Goal: Task Accomplishment & Management: Complete application form

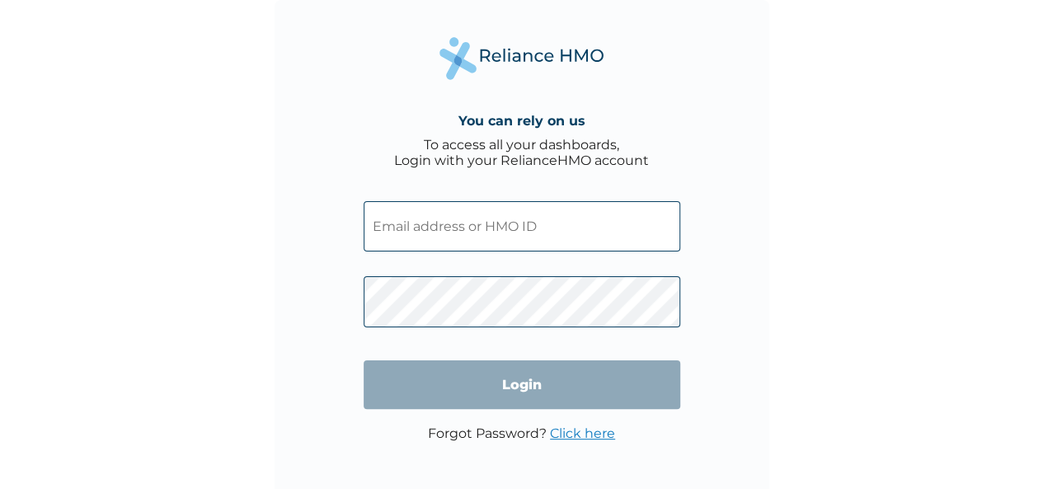
click at [476, 213] on input "text" at bounding box center [522, 226] width 317 height 50
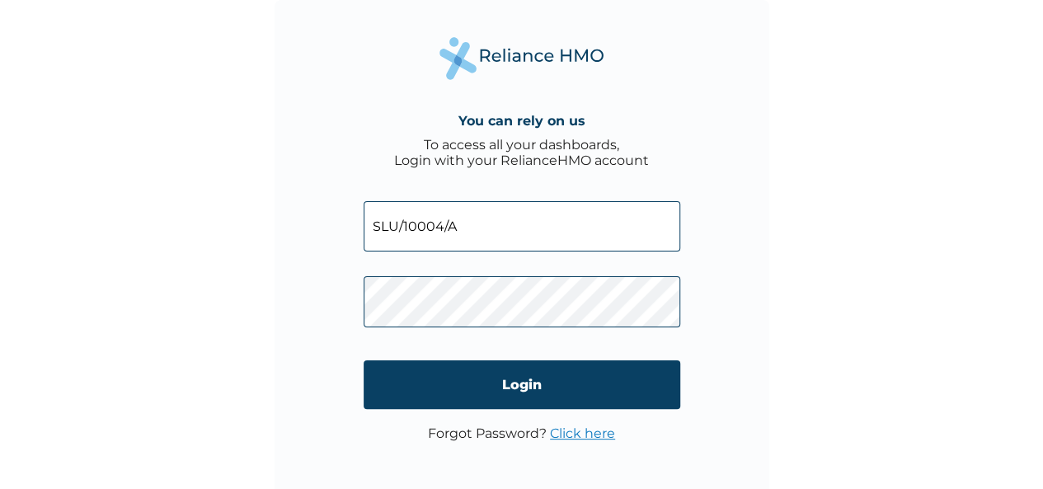
type input "SLU/10004/A"
click input "Login" at bounding box center [522, 384] width 317 height 49
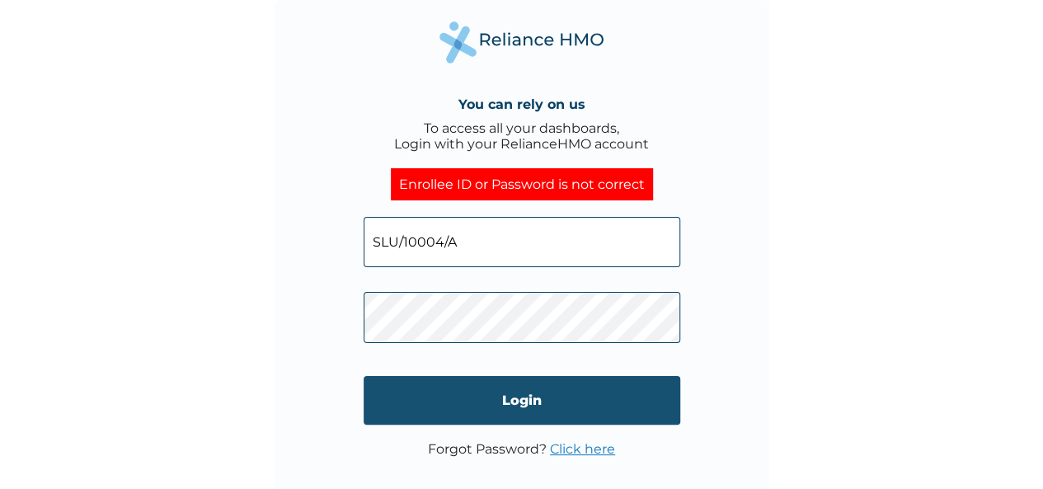
click at [502, 405] on input "Login" at bounding box center [522, 400] width 317 height 49
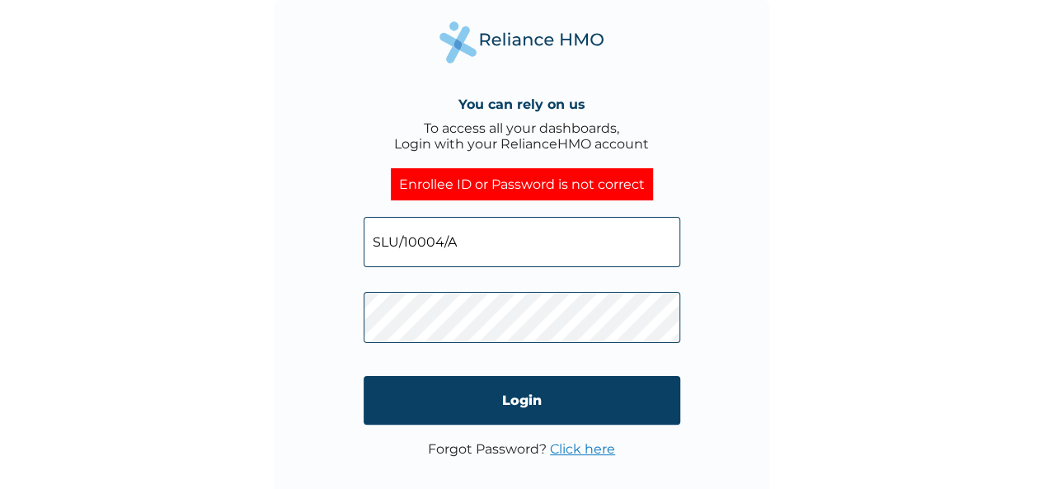
click at [586, 453] on link "Click here" at bounding box center [582, 449] width 65 height 16
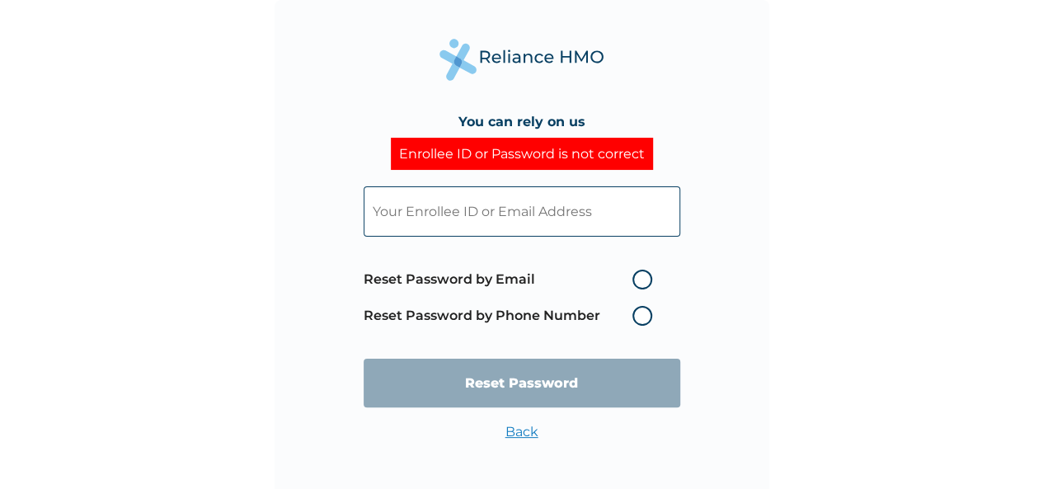
click at [492, 205] on input "text" at bounding box center [522, 211] width 317 height 50
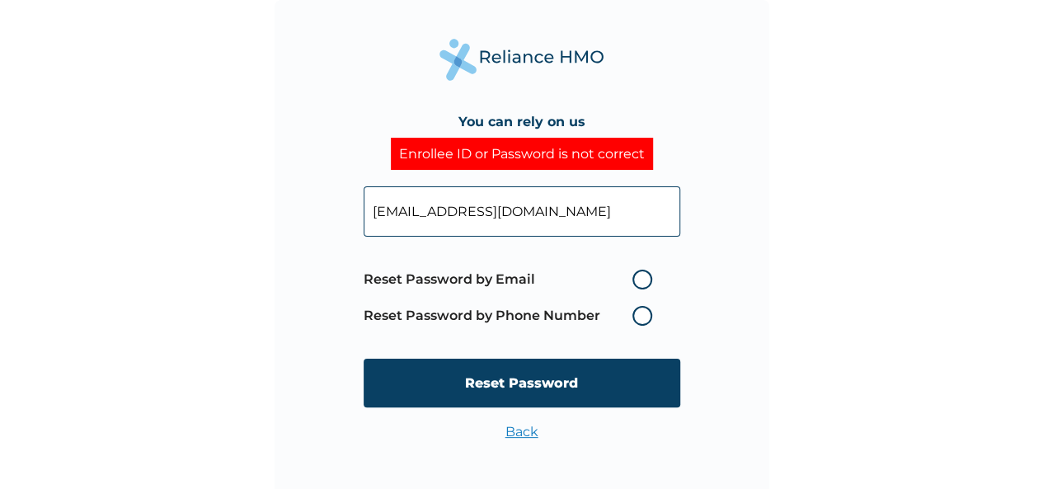
type input "kunle@fortisglobalinsurance.com"
click at [643, 281] on label "Reset Password by Email" at bounding box center [512, 280] width 297 height 20
click at [636, 281] on input "Reset Password by Email" at bounding box center [622, 279] width 26 height 26
radio input "true"
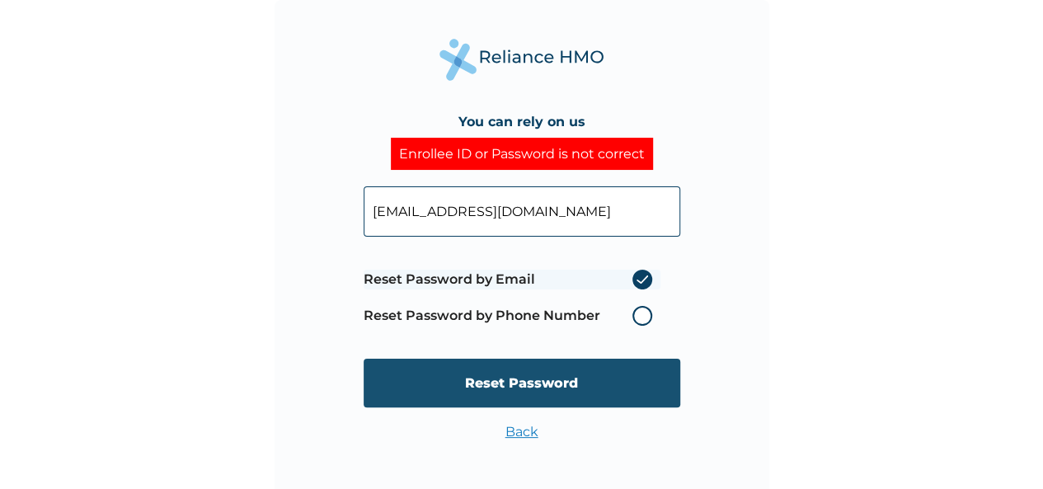
click at [583, 385] on input "Reset Password" at bounding box center [522, 383] width 317 height 49
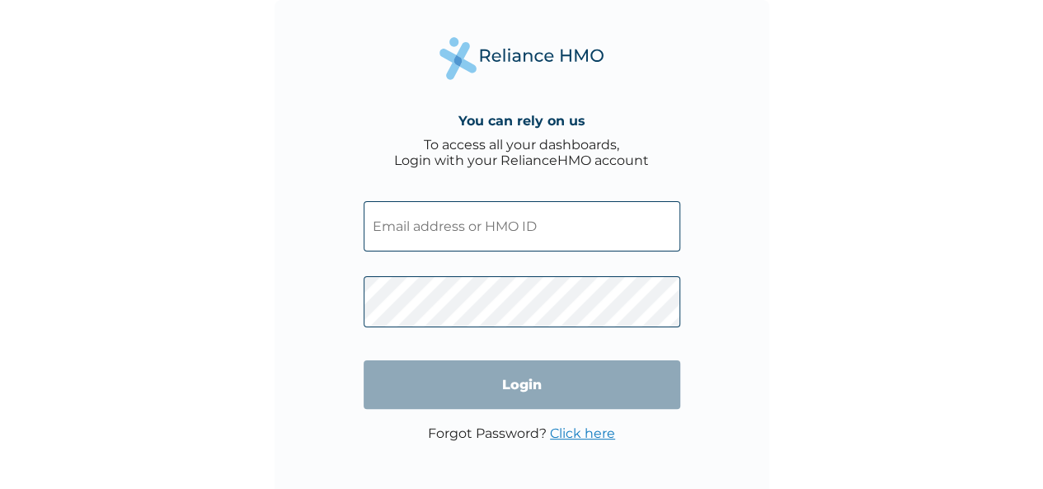
click at [485, 224] on input "text" at bounding box center [522, 226] width 317 height 50
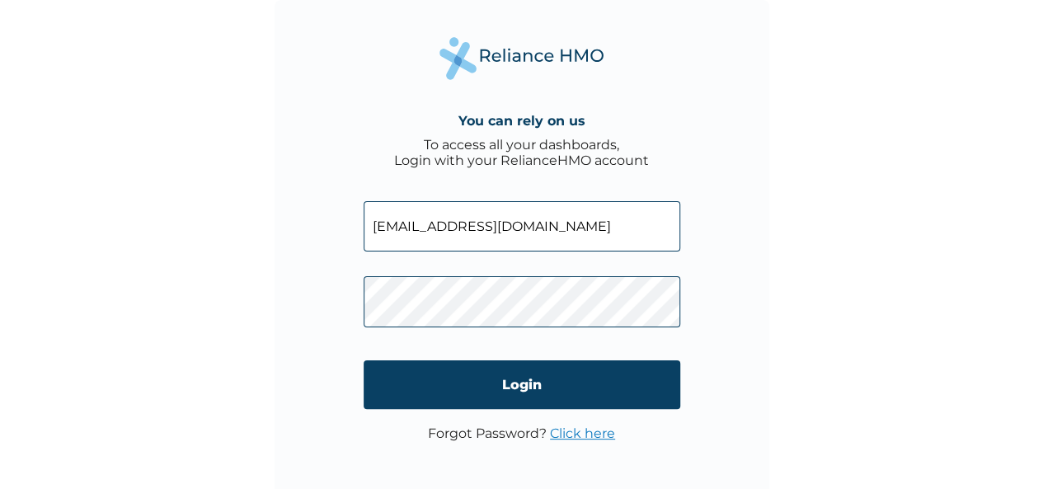
type input "kunle@fortisglobalinsurance.com"
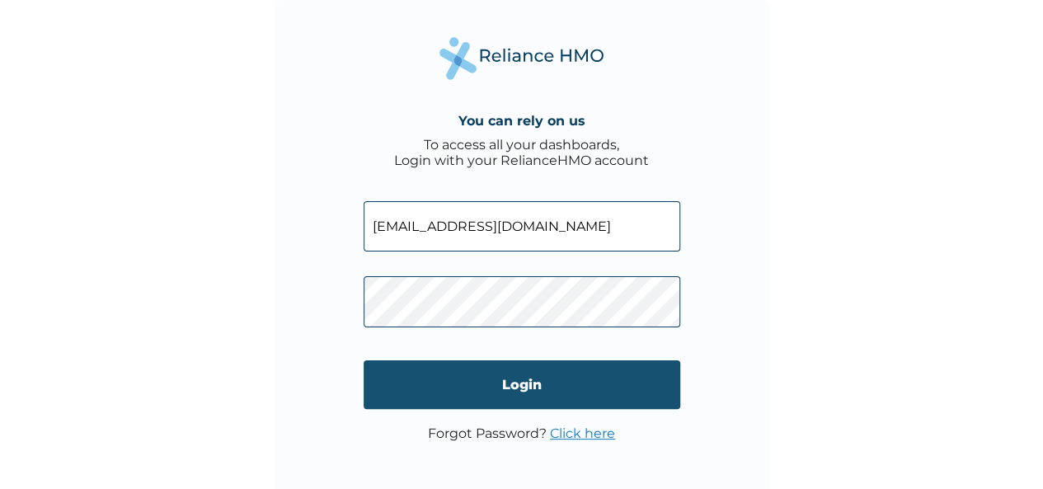
click at [512, 378] on input "Login" at bounding box center [522, 384] width 317 height 49
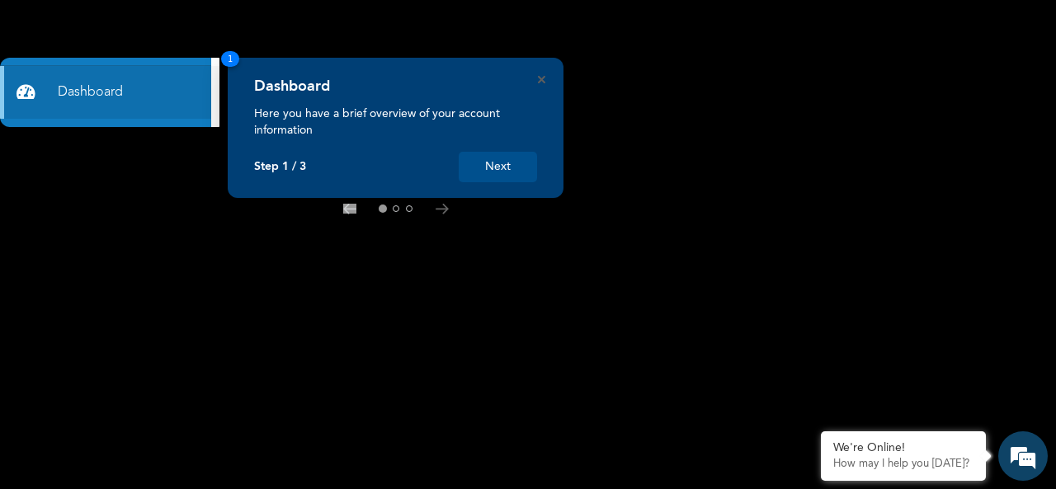
click at [527, 156] on button "Next" at bounding box center [498, 167] width 78 height 31
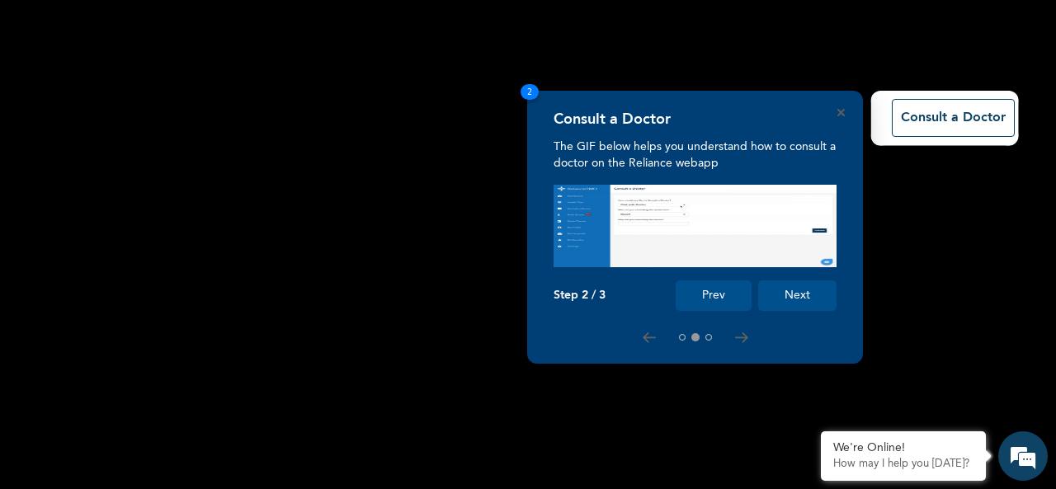
click at [821, 305] on button "Next" at bounding box center [797, 295] width 78 height 31
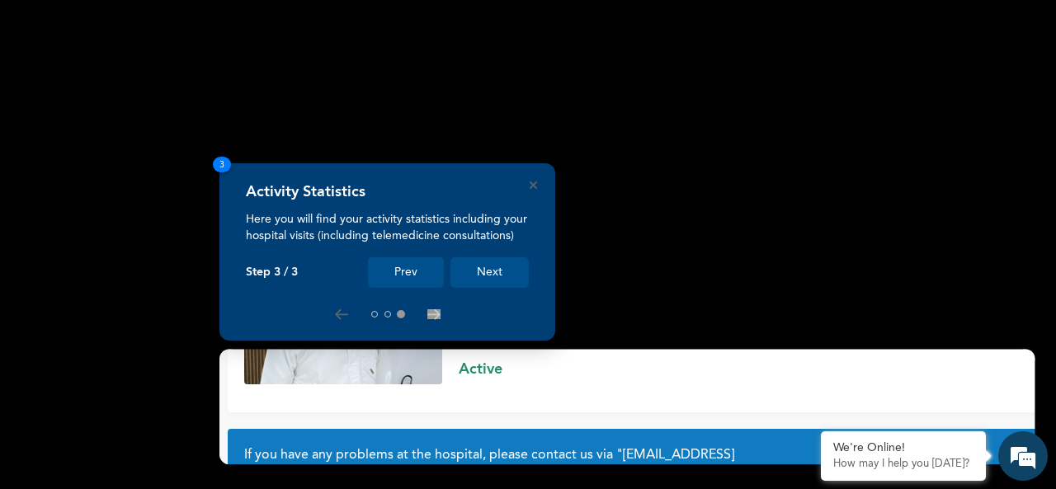
scroll to position [161, 0]
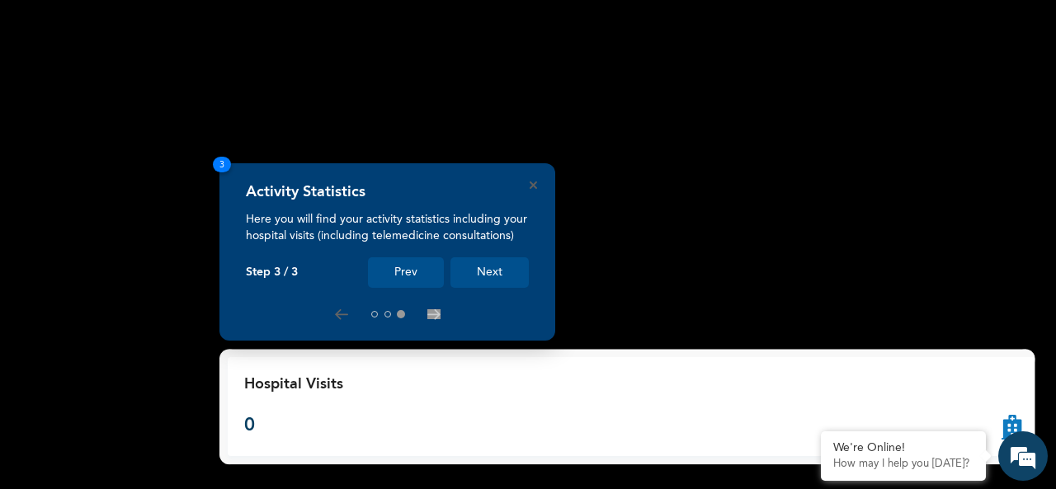
click at [501, 268] on button "Next" at bounding box center [489, 272] width 78 height 31
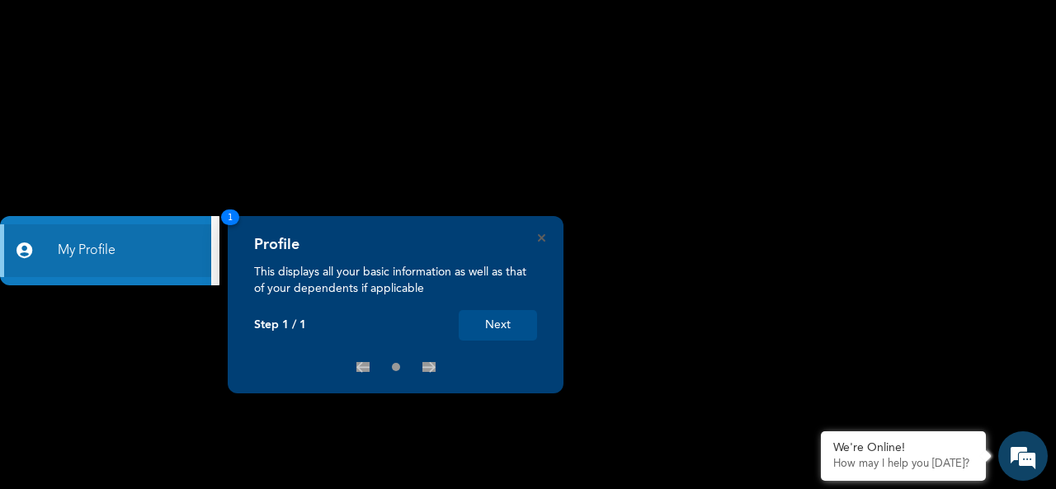
click at [544, 242] on div "Profile This displays all your basic information as well as that of your depend…" at bounding box center [396, 304] width 336 height 177
click at [541, 240] on icon "Close" at bounding box center [541, 237] width 7 height 7
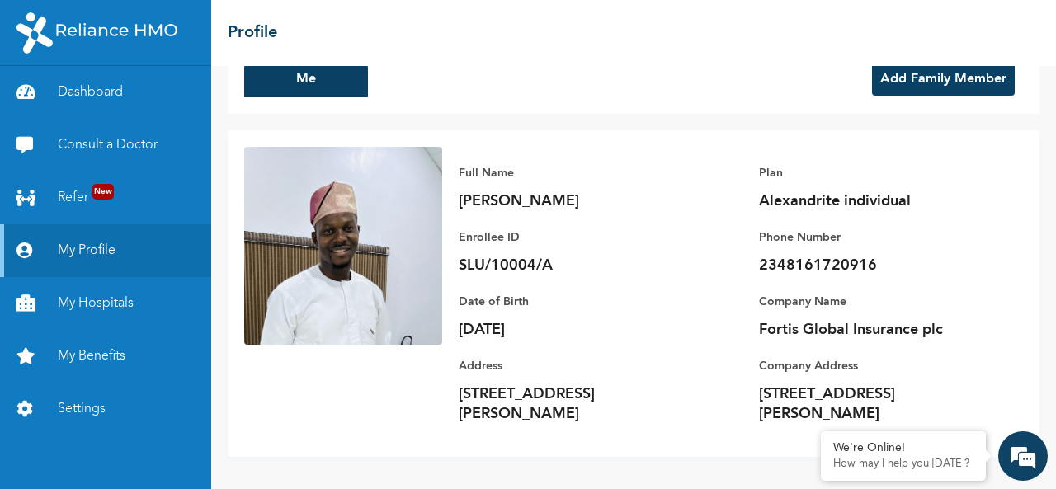
click at [957, 79] on button "Add Family Member" at bounding box center [943, 79] width 143 height 33
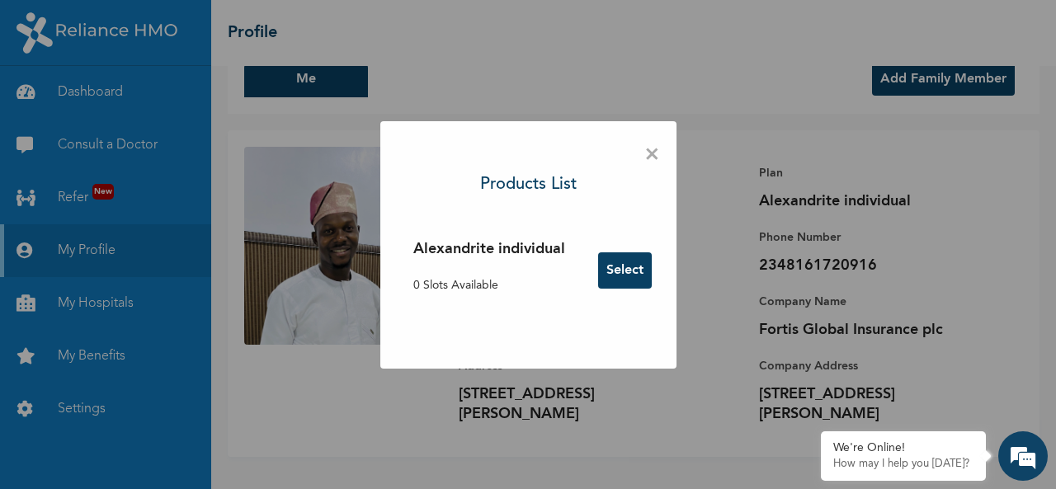
click at [627, 273] on button "Select" at bounding box center [625, 270] width 54 height 36
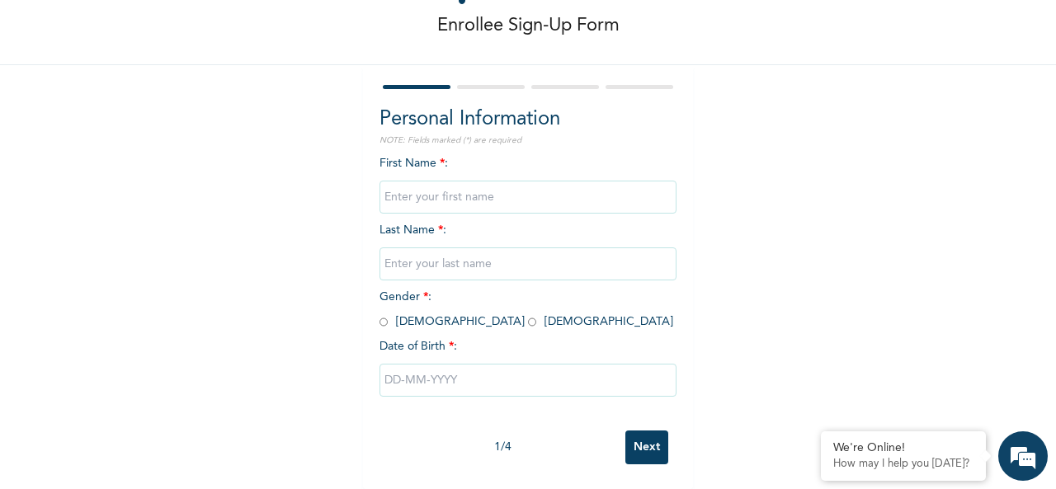
scroll to position [92, 0]
click at [447, 183] on input "text" at bounding box center [527, 197] width 297 height 33
type input "m"
type input "t"
type input "Temitope"
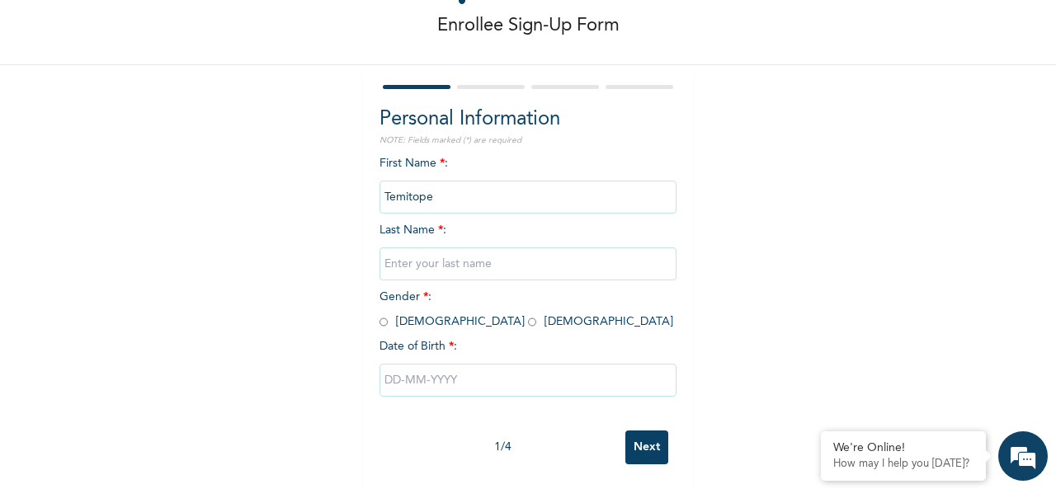
click at [421, 247] on input "text" at bounding box center [527, 263] width 297 height 33
type input "Ojomo"
click at [528, 314] on input "radio" at bounding box center [532, 322] width 8 height 16
radio input "true"
click at [421, 369] on input "text" at bounding box center [527, 380] width 297 height 33
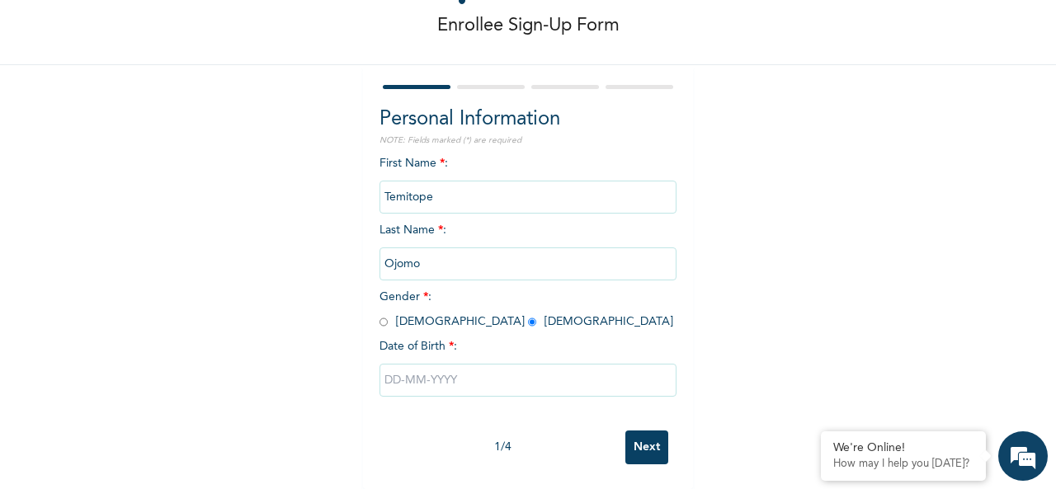
select select "9"
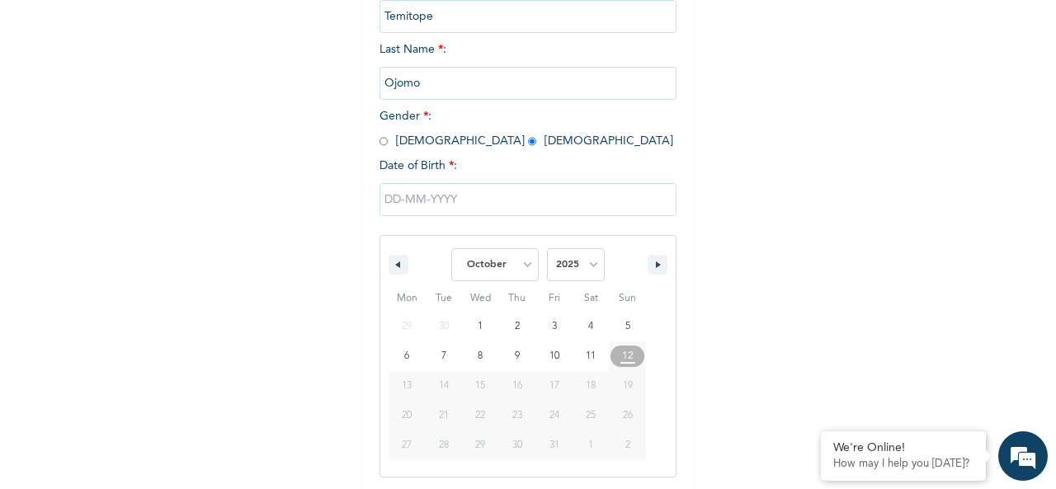
scroll to position [261, 0]
click at [573, 261] on select "2025 2024 2023 2022 2021 2020 2019 2018 2017 2016 2015 2014 2013 2012 2011 2010…" at bounding box center [576, 262] width 58 height 33
select select "2020"
click at [547, 247] on select "2025 2024 2023 2022 2021 2020 2019 2018 2017 2016 2015 2014 2013 2012 2011 2010…" at bounding box center [576, 262] width 58 height 33
click at [515, 258] on select "January February March April May June July August September October November De…" at bounding box center [494, 262] width 87 height 33
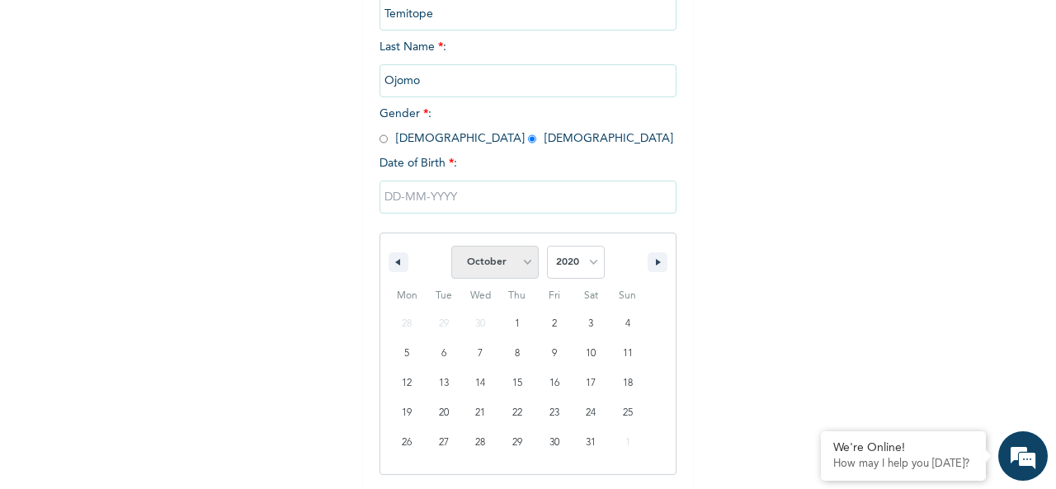
select select "10"
click at [451, 247] on select "January February March April May June July August September October November De…" at bounding box center [494, 262] width 87 height 33
type input "[DATE]"
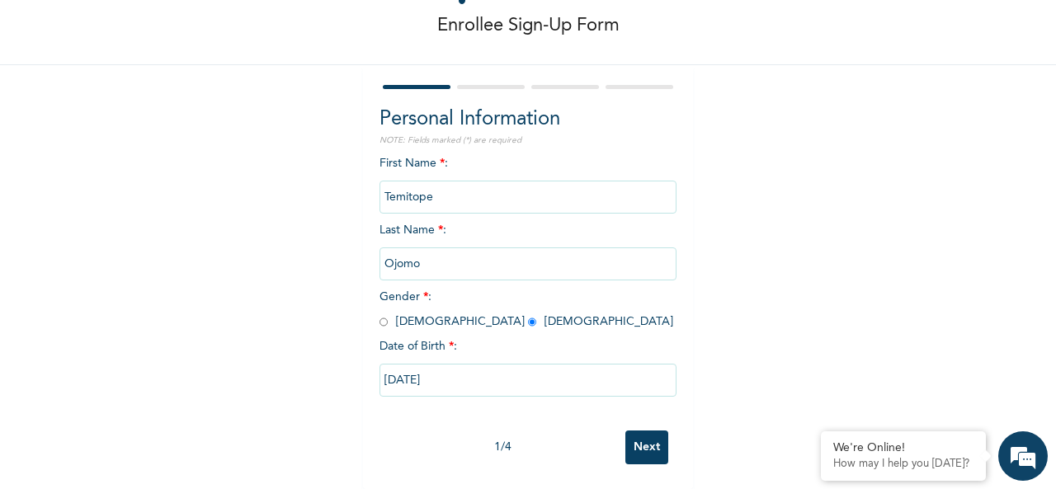
click at [643, 431] on input "Next" at bounding box center [646, 447] width 43 height 34
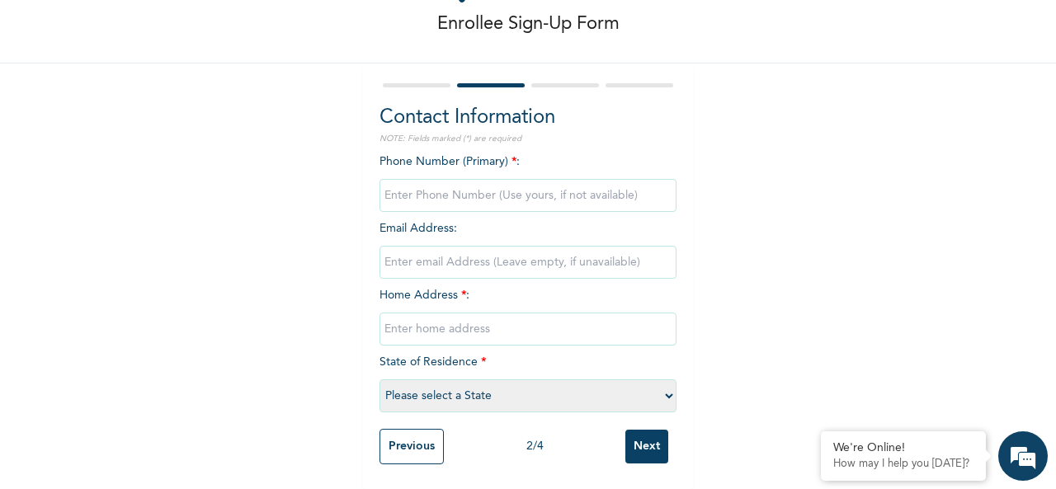
click at [483, 186] on input "phone" at bounding box center [527, 195] width 297 height 33
type input "08145547177"
click at [429, 313] on input "text" at bounding box center [527, 329] width 297 height 33
type input "[STREET_ADDRESS][PERSON_NAME]."
click at [427, 390] on select "Please select a State [PERSON_NAME] (FCT) [PERSON_NAME] Ibom [GEOGRAPHIC_DATA] …" at bounding box center [527, 395] width 297 height 33
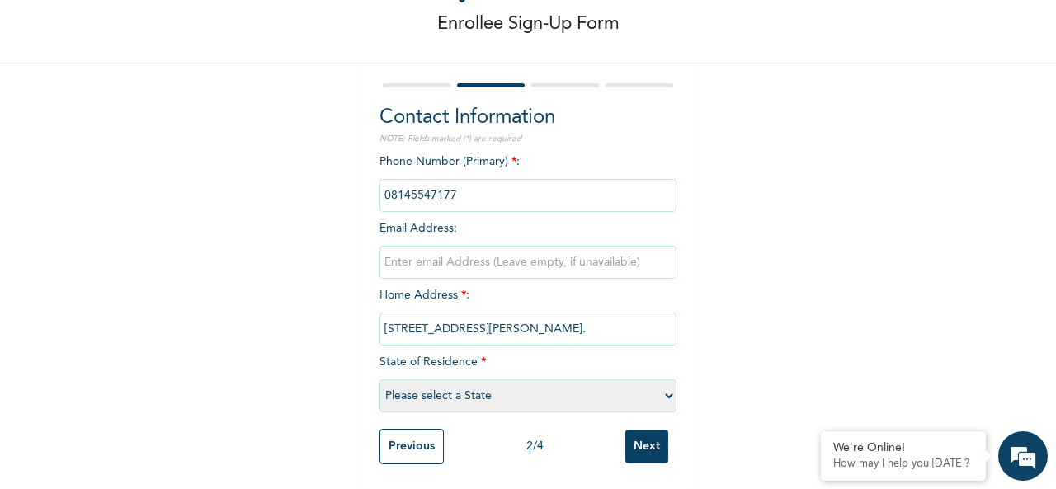
select select "25"
click at [379, 379] on select "Please select a State [PERSON_NAME] (FCT) [PERSON_NAME] Ibom [GEOGRAPHIC_DATA] …" at bounding box center [527, 395] width 297 height 33
click at [646, 435] on input "Next" at bounding box center [646, 447] width 43 height 34
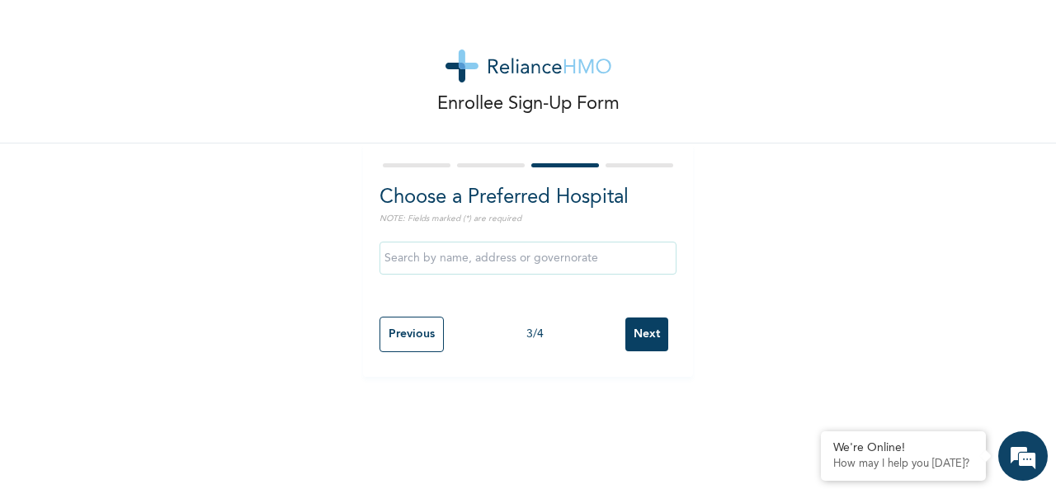
click at [553, 255] on input "text" at bounding box center [527, 258] width 297 height 33
type input "g"
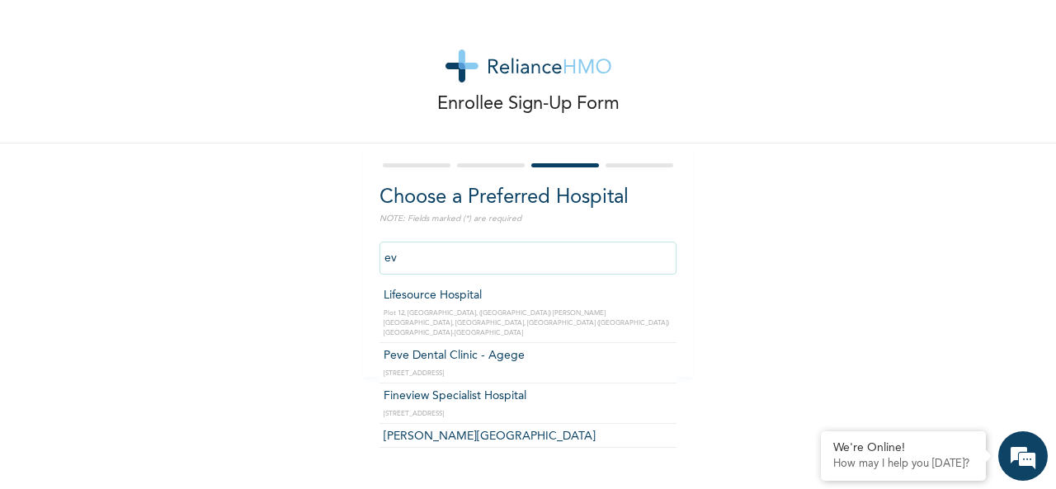
type input "e"
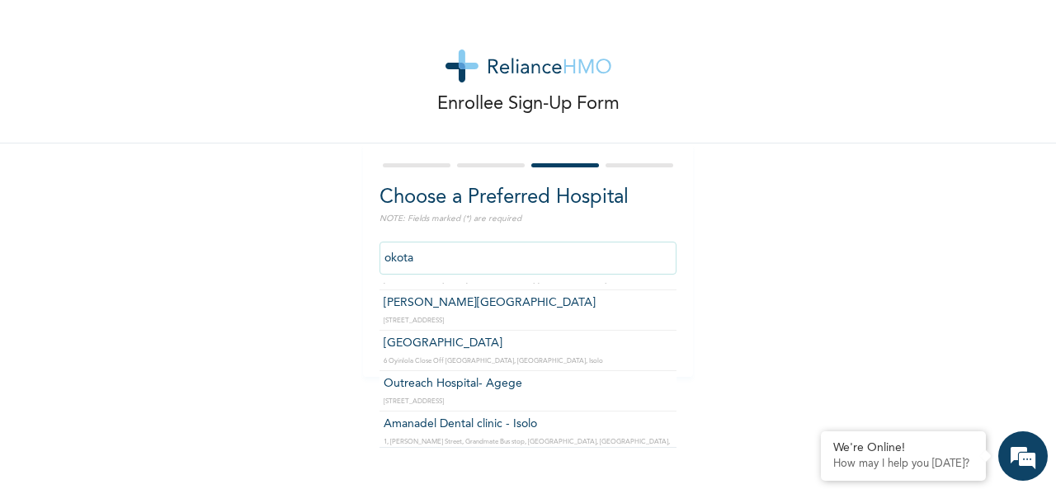
scroll to position [192, 0]
type input "o"
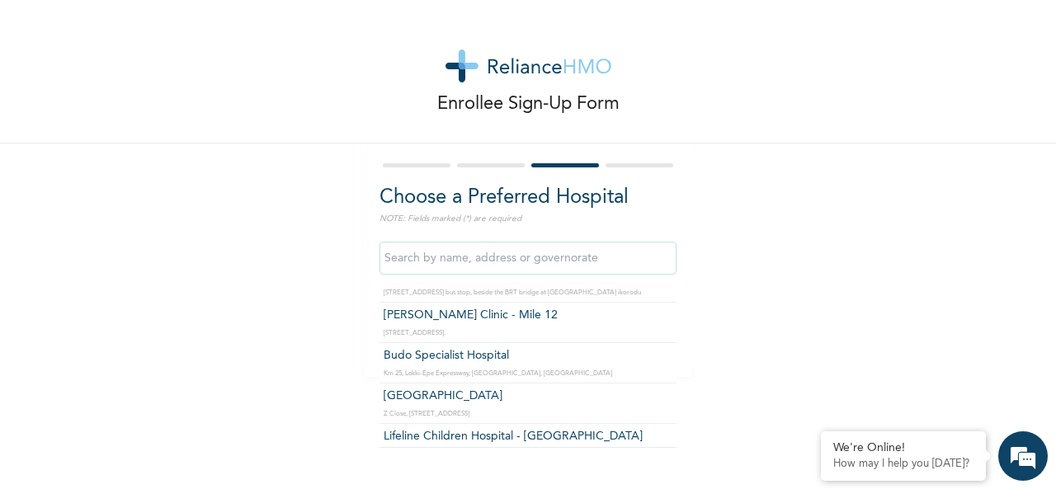
scroll to position [13365, 0]
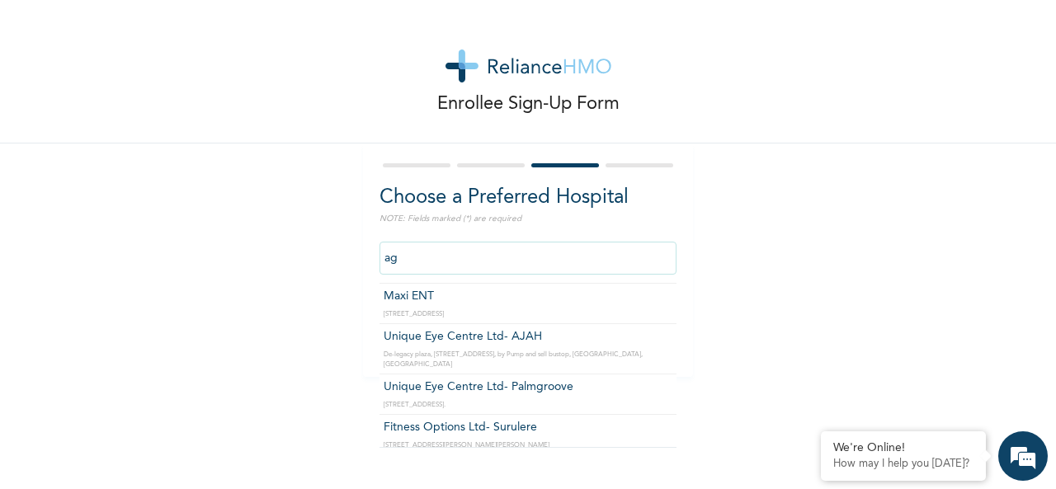
type input "a"
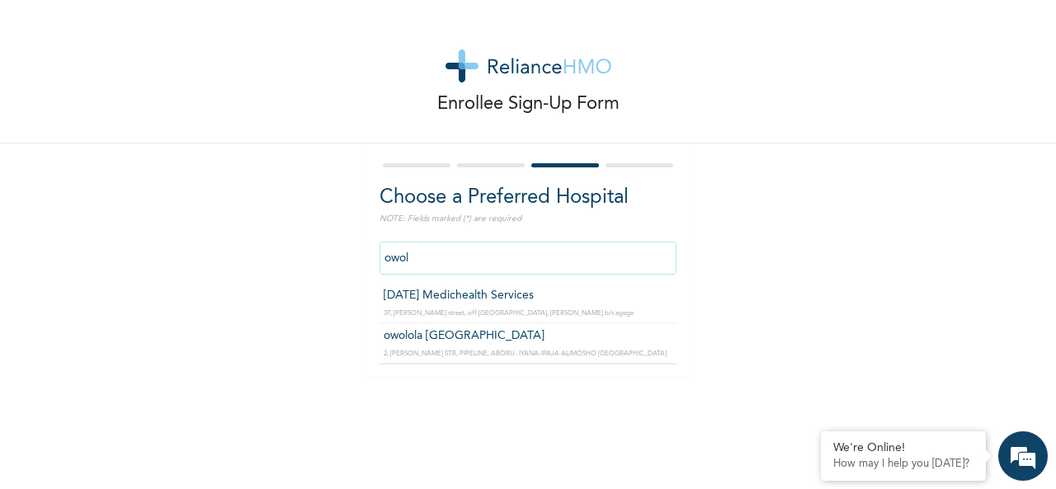
scroll to position [0, 0]
type input "o"
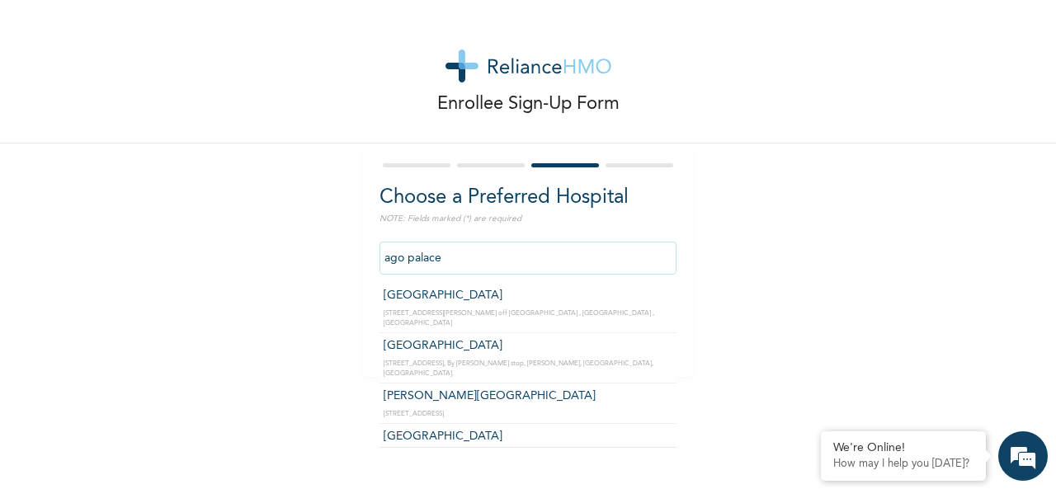
type input "[GEOGRAPHIC_DATA]"
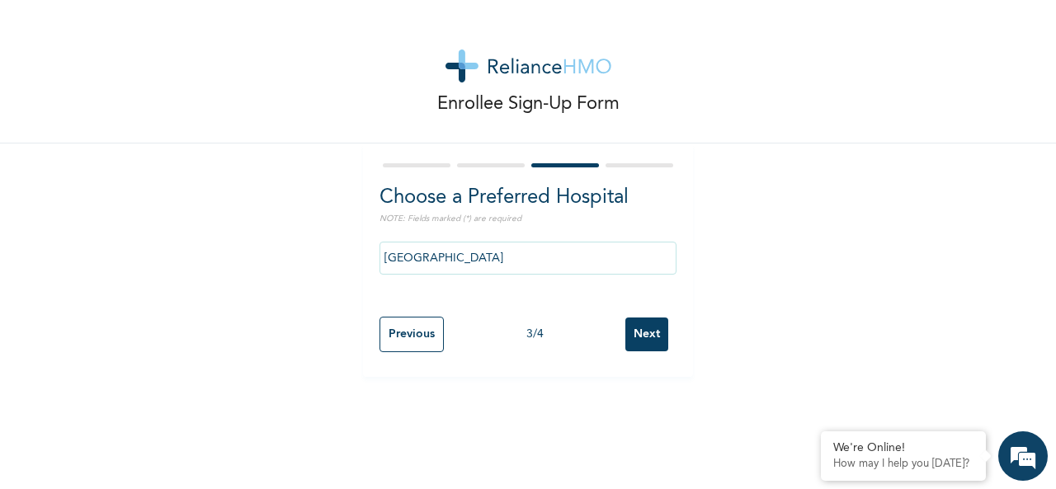
click at [637, 334] on input "Next" at bounding box center [646, 335] width 43 height 34
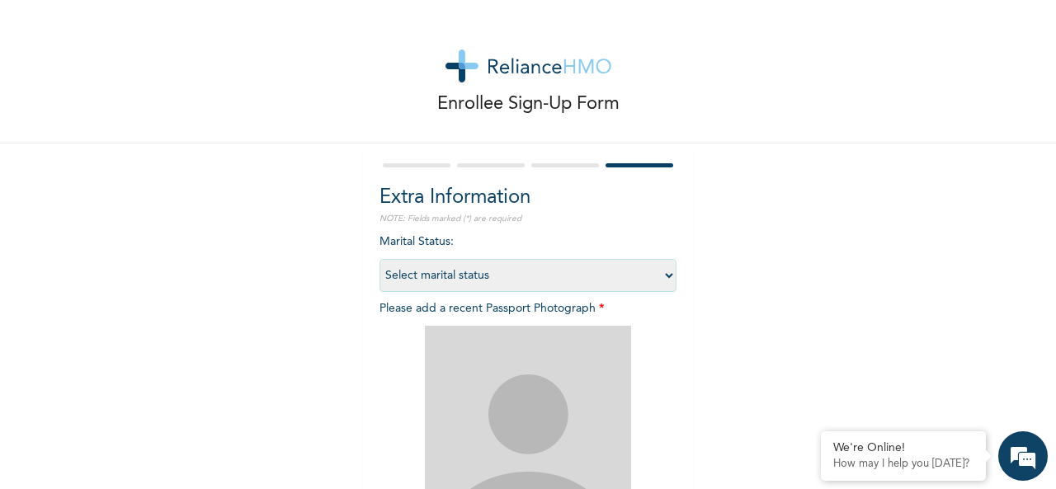
click at [628, 270] on select "Select marital status [DEMOGRAPHIC_DATA] Married [DEMOGRAPHIC_DATA] Widow/[DEMO…" at bounding box center [527, 275] width 297 height 33
select select "2"
click at [379, 259] on select "Select marital status [DEMOGRAPHIC_DATA] Married [DEMOGRAPHIC_DATA] Widow/[DEMO…" at bounding box center [527, 275] width 297 height 33
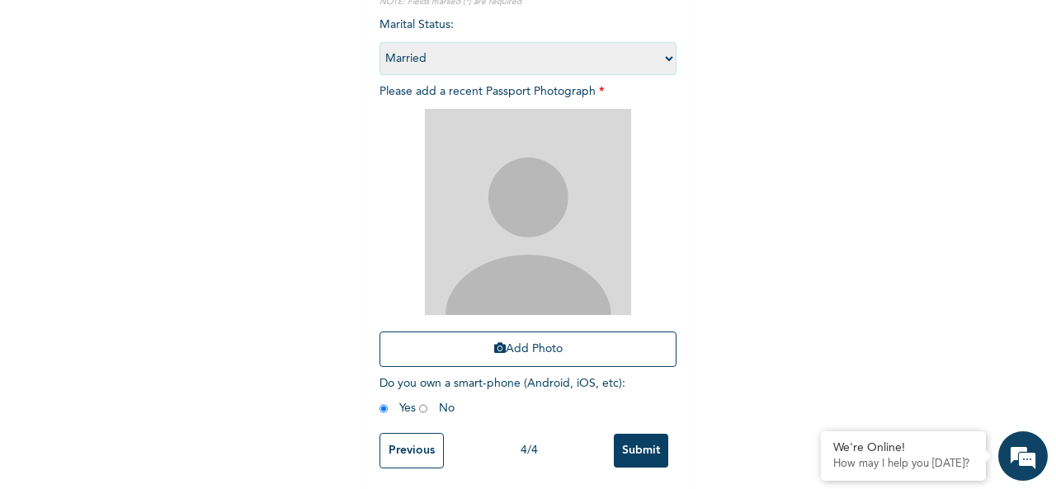
scroll to position [233, 0]
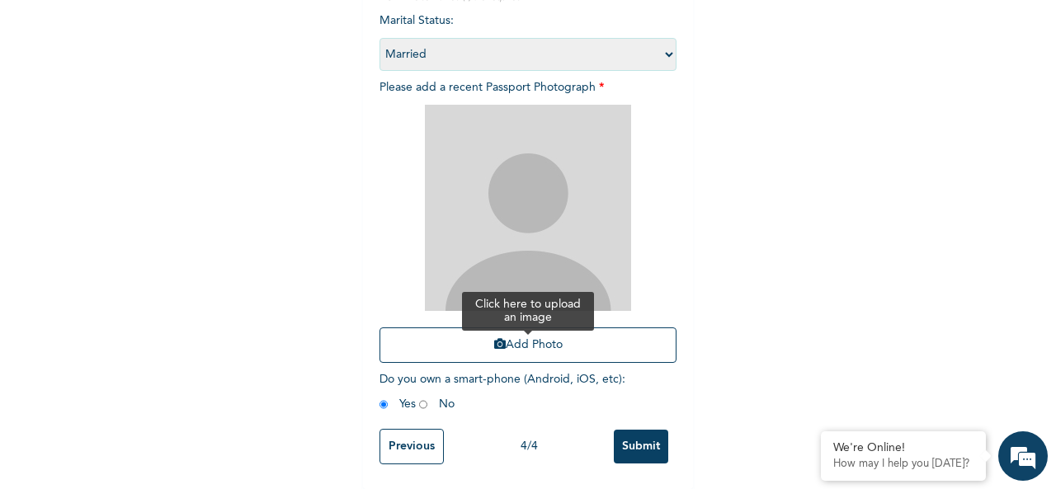
click at [528, 327] on button "Add Photo" at bounding box center [527, 344] width 297 height 35
click at [624, 432] on input "Submit" at bounding box center [641, 447] width 54 height 34
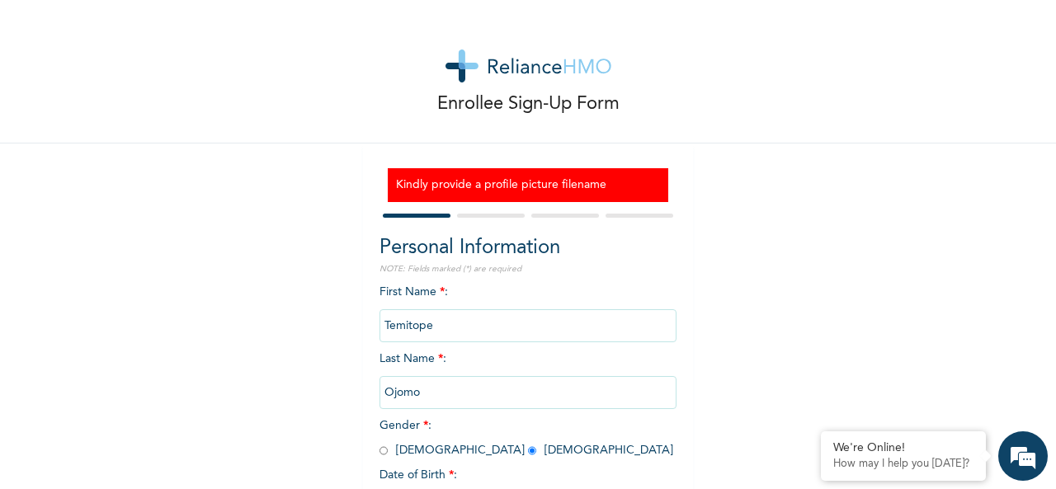
scroll to position [143, 0]
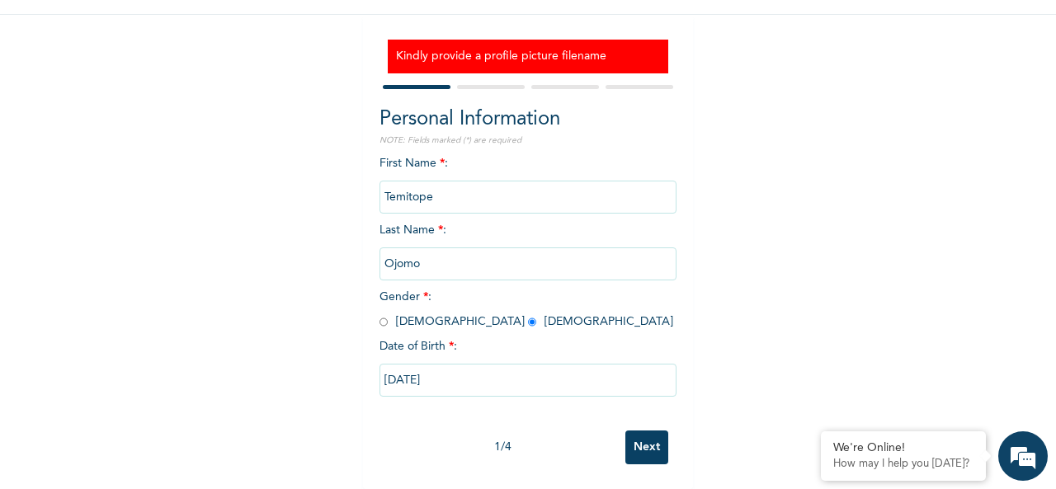
click at [625, 432] on input "Next" at bounding box center [646, 447] width 43 height 34
select select "25"
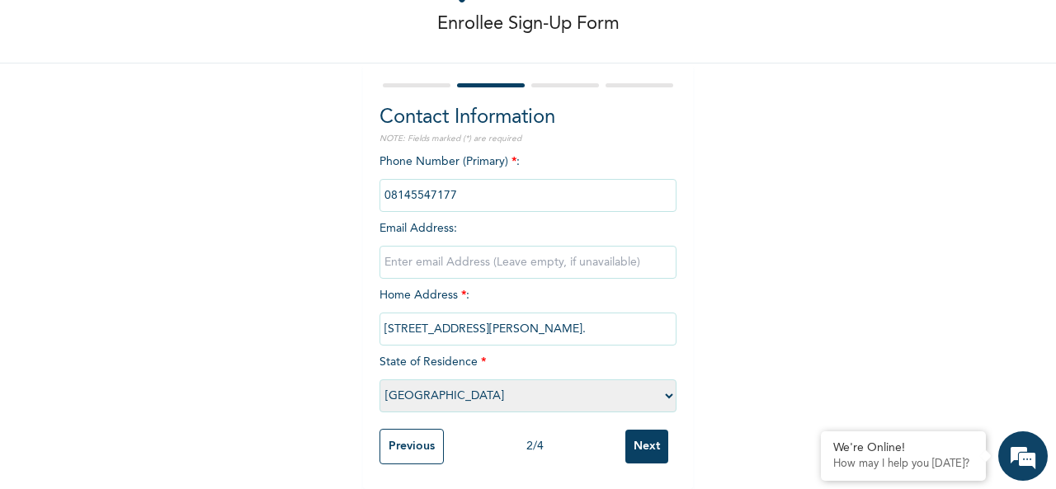
scroll to position [94, 0]
click at [625, 432] on input "Next" at bounding box center [646, 447] width 43 height 34
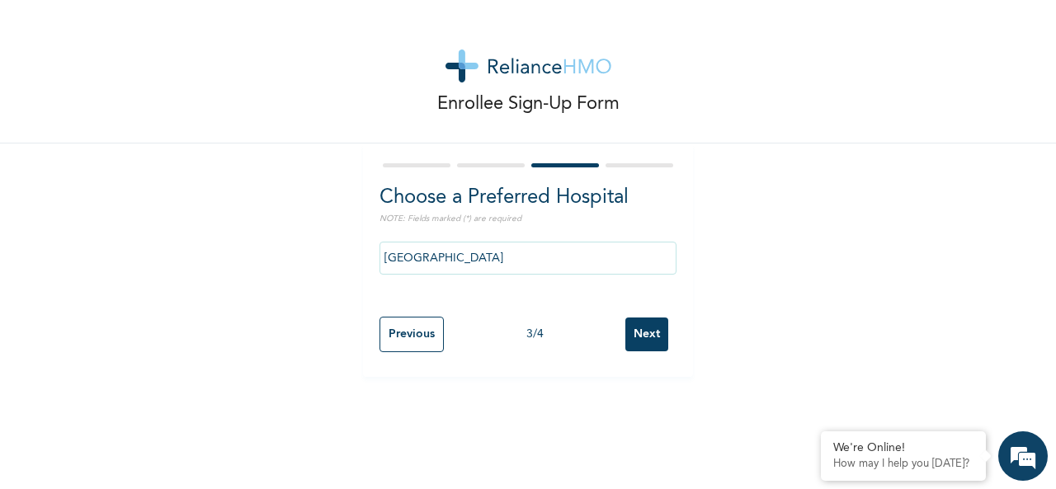
scroll to position [0, 0]
click at [632, 335] on input "Next" at bounding box center [646, 335] width 43 height 34
select select "2"
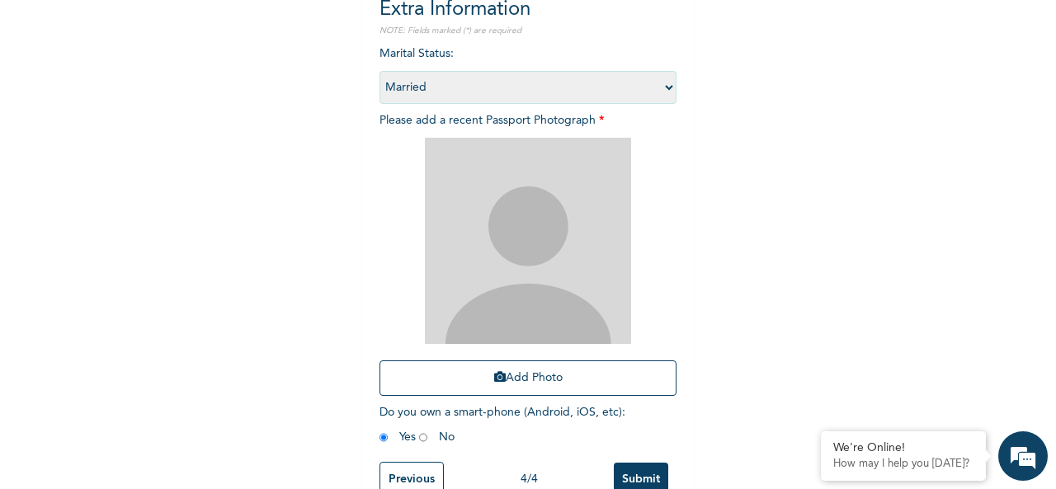
scroll to position [234, 0]
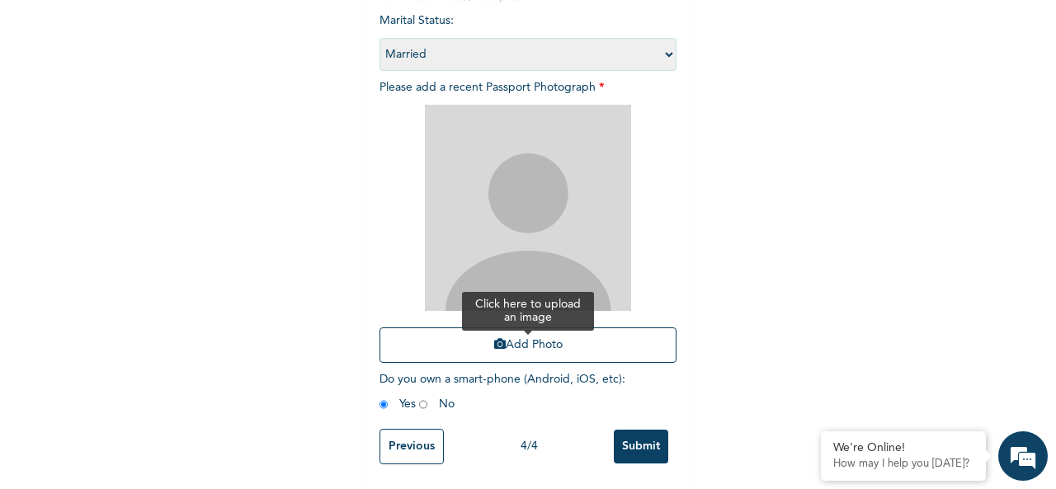
click at [539, 332] on button "Add Photo" at bounding box center [527, 344] width 297 height 35
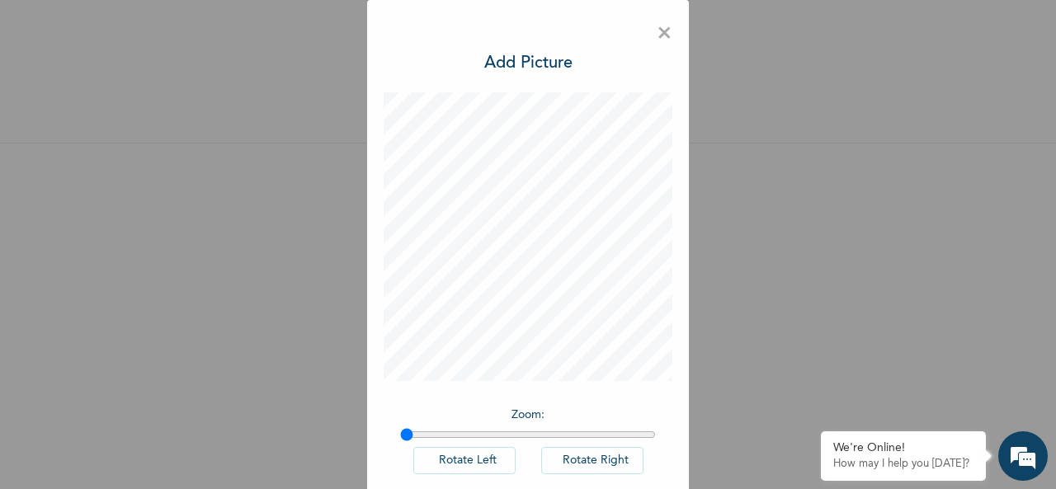
scroll to position [86, 0]
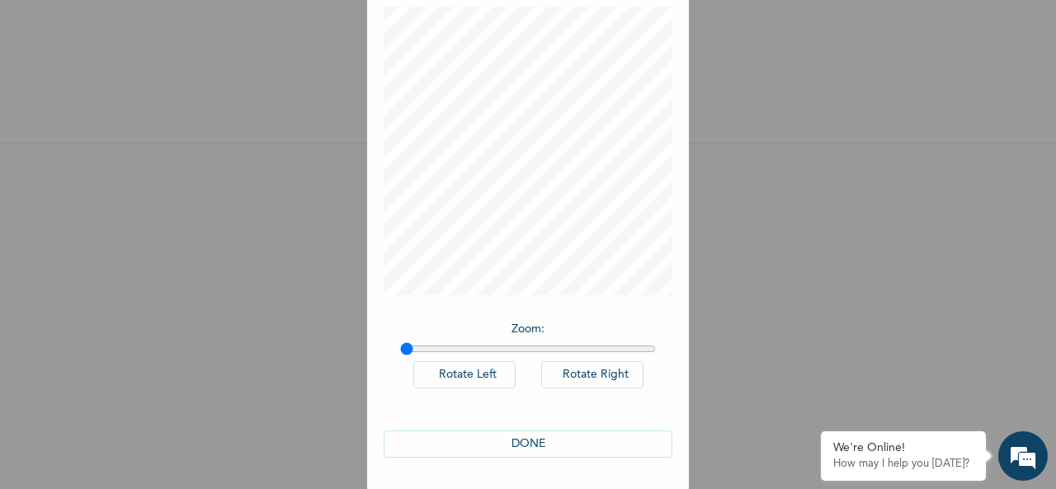
click at [518, 443] on button "DONE" at bounding box center [527, 443] width 289 height 27
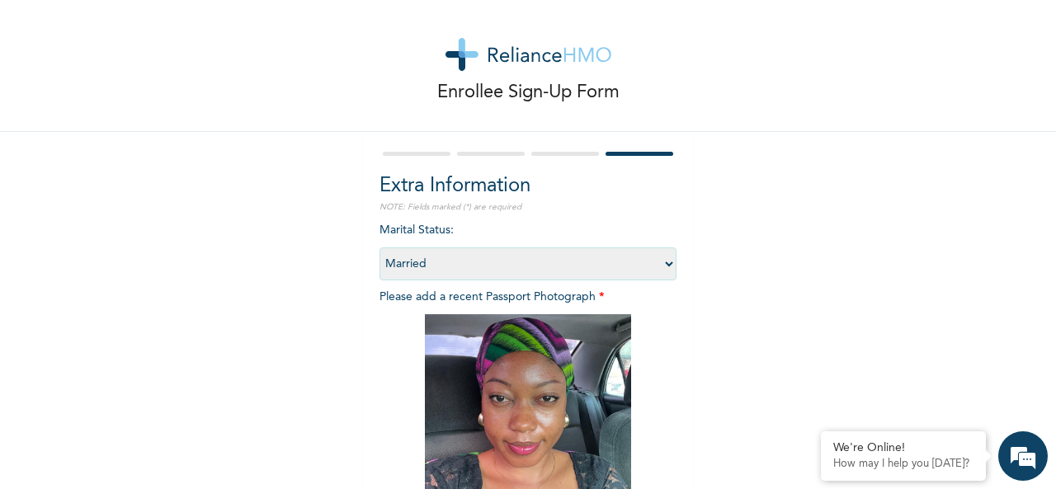
scroll to position [234, 0]
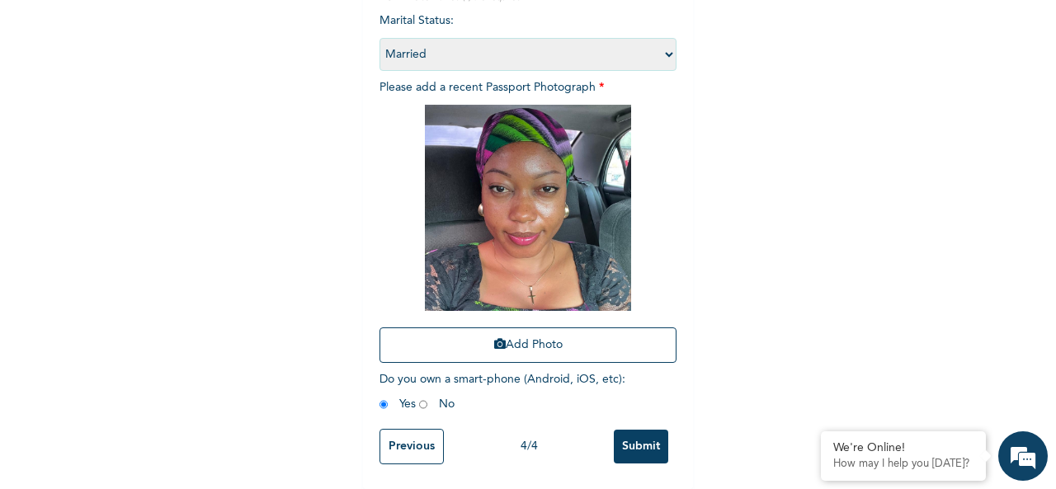
click at [643, 434] on input "Submit" at bounding box center [641, 447] width 54 height 34
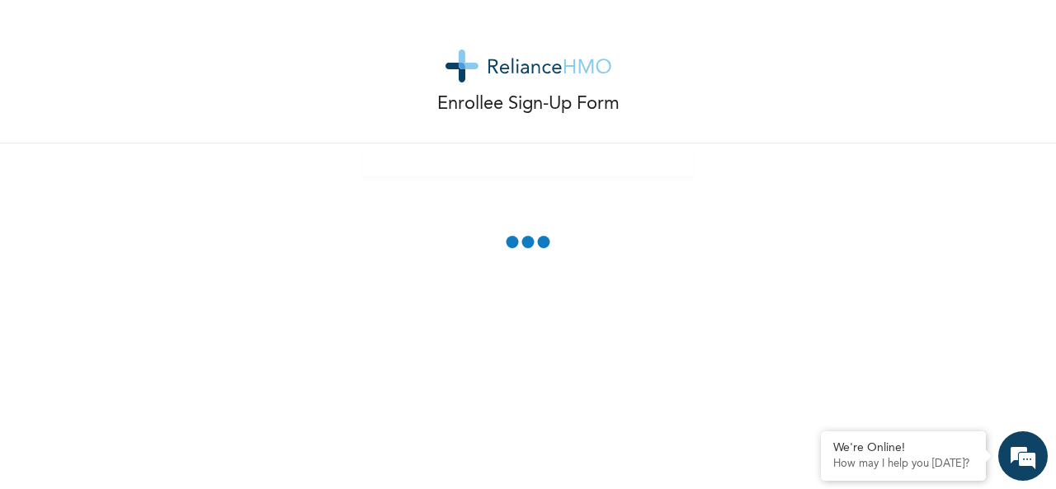
scroll to position [143, 0]
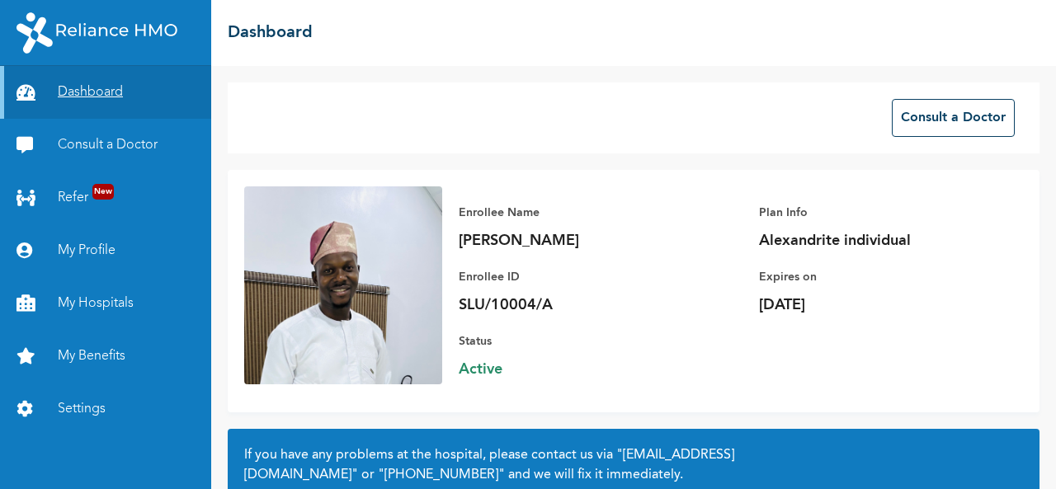
click at [97, 96] on link "Dashboard" at bounding box center [105, 92] width 211 height 53
click at [96, 245] on link "My Profile" at bounding box center [105, 250] width 211 height 53
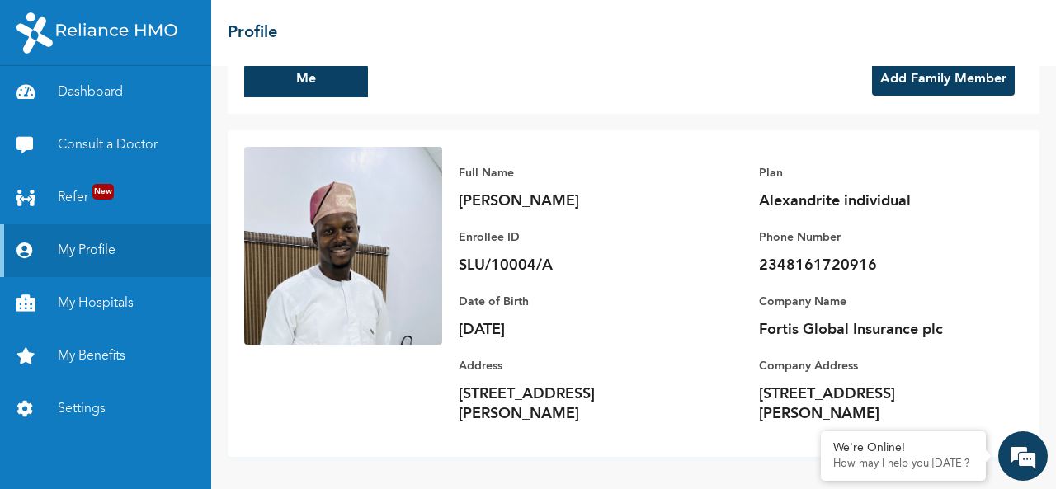
click at [906, 72] on button "Add Family Member" at bounding box center [943, 79] width 143 height 33
